Goal: Task Accomplishment & Management: Use online tool/utility

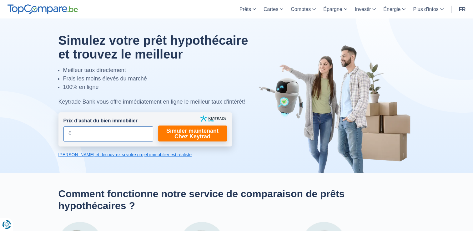
click at [91, 134] on input "Prix d’achat du bien immobilier" at bounding box center [109, 133] width 90 height 15
type input "780.000"
click at [194, 135] on link "Simuler maintenant Chez Keytrad" at bounding box center [192, 133] width 69 height 16
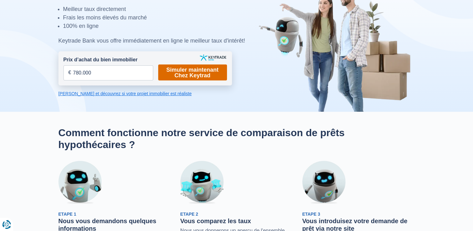
scroll to position [31, 0]
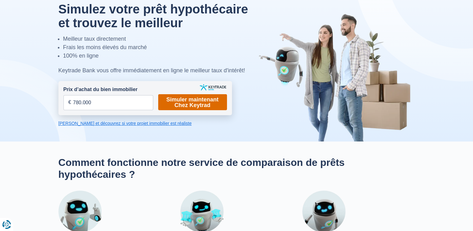
click at [195, 96] on link "Simuler maintenant Chez Keytrad" at bounding box center [192, 102] width 69 height 16
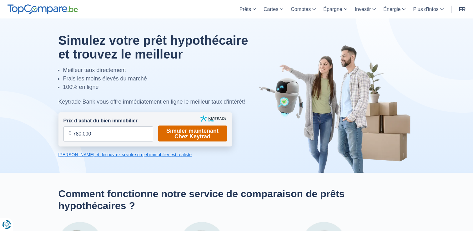
click at [191, 130] on link "Simuler maintenant Chez Keytrad" at bounding box center [192, 133] width 69 height 16
click at [122, 155] on link "[PERSON_NAME] et découvrez si votre projet immobilier est réaliste" at bounding box center [146, 154] width 174 height 6
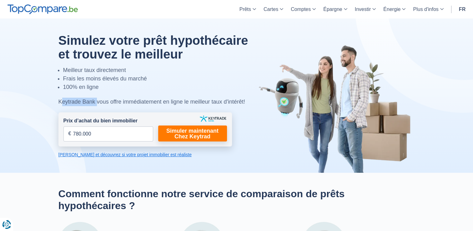
drag, startPoint x: 58, startPoint y: 100, endPoint x: 95, endPoint y: 99, distance: 36.9
click at [95, 99] on div "Keytrade Bank vous offre immédiatement en ligne le meilleur taux d'intérêt!" at bounding box center [161, 102] width 204 height 8
click at [185, 136] on link "Simuler maintenant Chez Keytrad" at bounding box center [192, 133] width 69 height 16
copy div "Keytrade Bank"
